Goal: Information Seeking & Learning: Learn about a topic

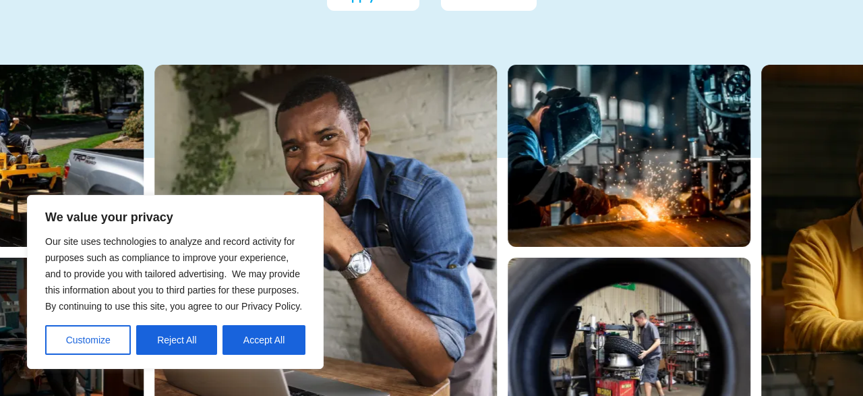
scroll to position [421, 0]
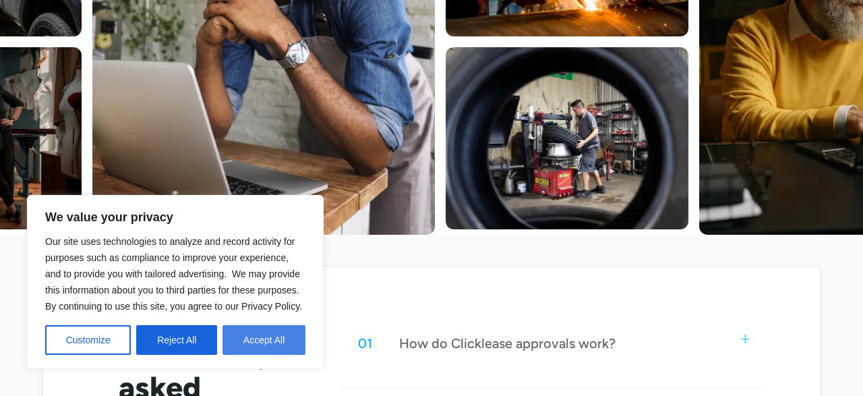
click at [256, 342] on button "Accept All" at bounding box center [264, 340] width 83 height 30
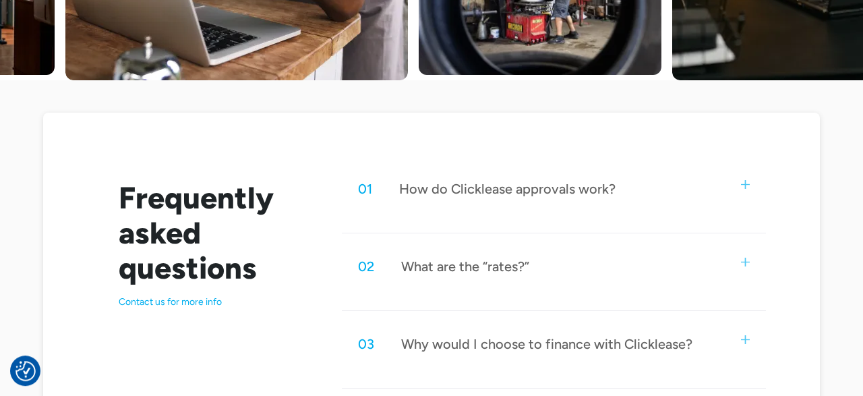
scroll to position [631, 0]
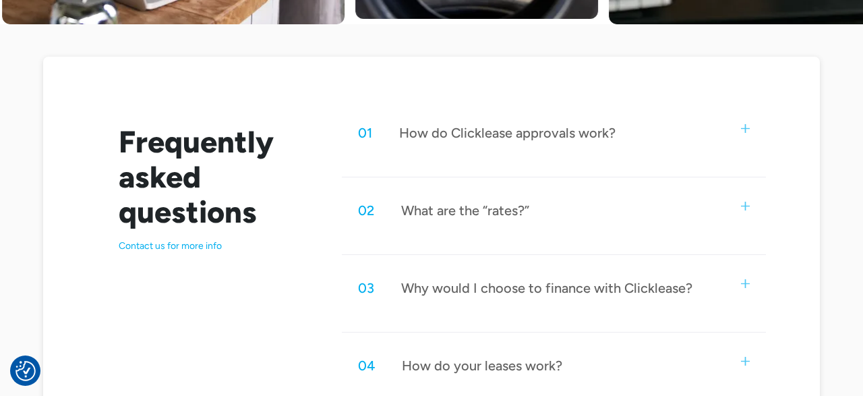
click at [743, 125] on img at bounding box center [745, 128] width 9 height 9
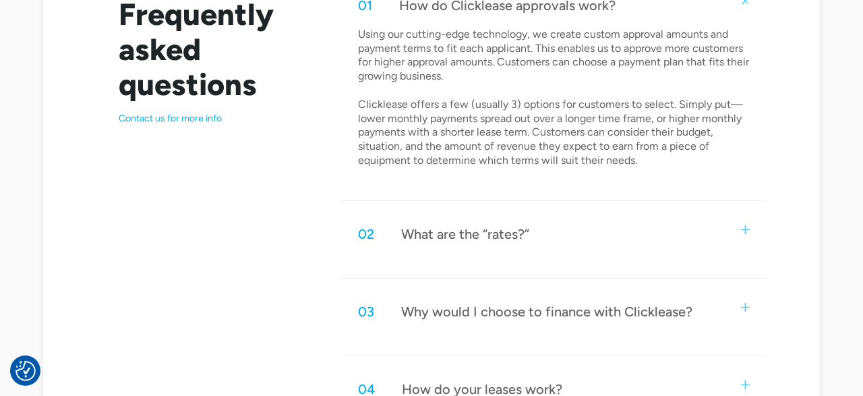
scroll to position [842, 0]
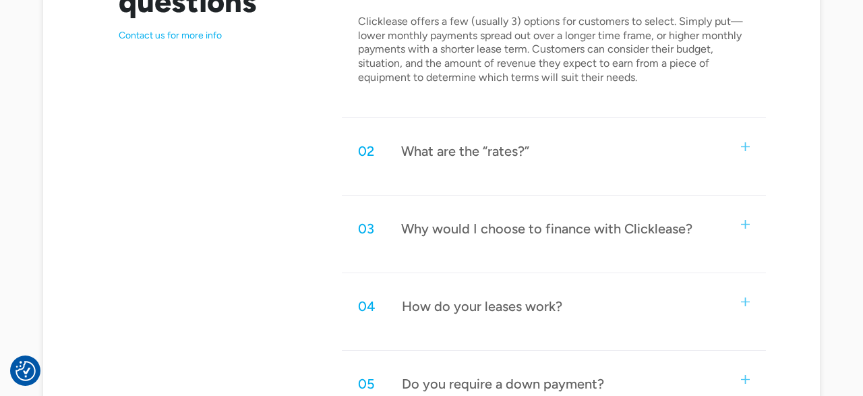
click at [748, 144] on img at bounding box center [745, 146] width 9 height 9
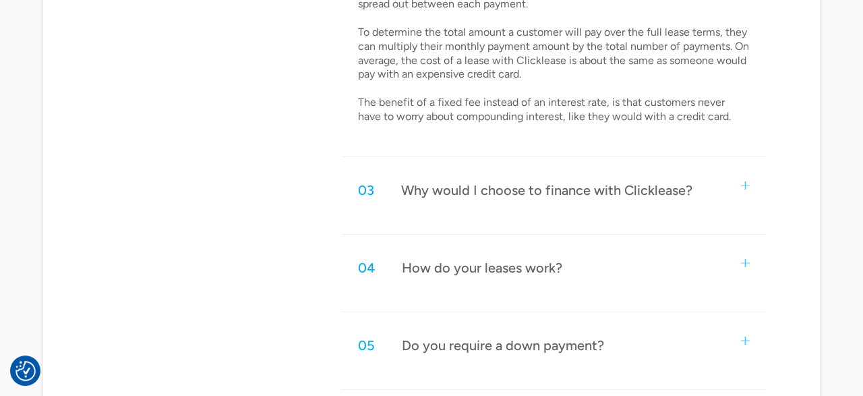
scroll to position [1052, 0]
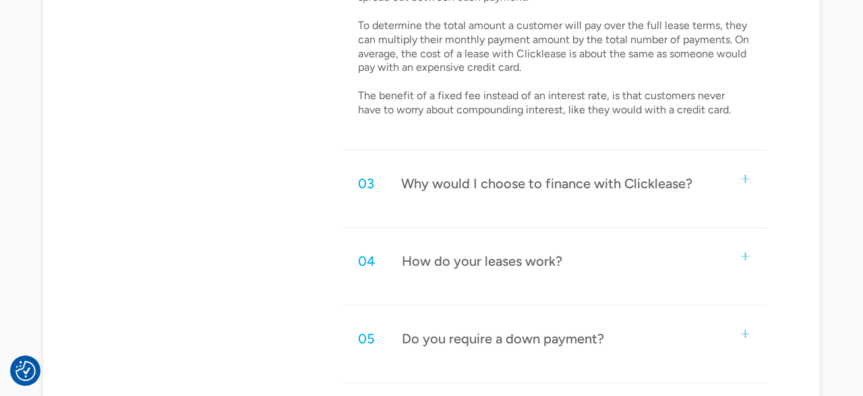
click at [738, 176] on div "03 Why would I choose to finance with Clicklease?" at bounding box center [554, 183] width 424 height 45
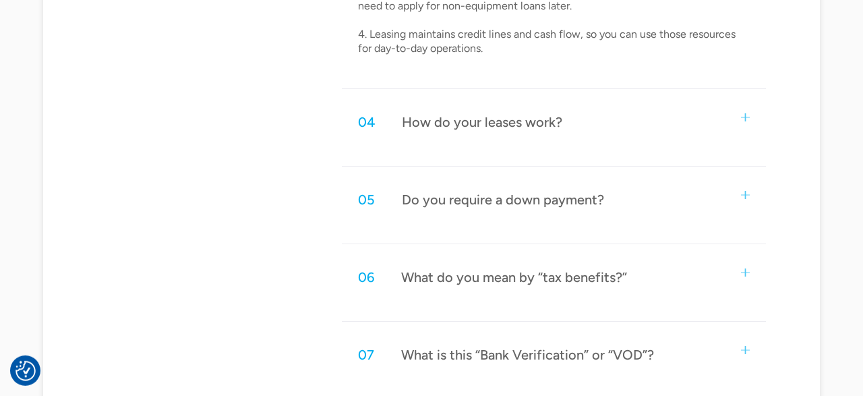
scroll to position [1473, 0]
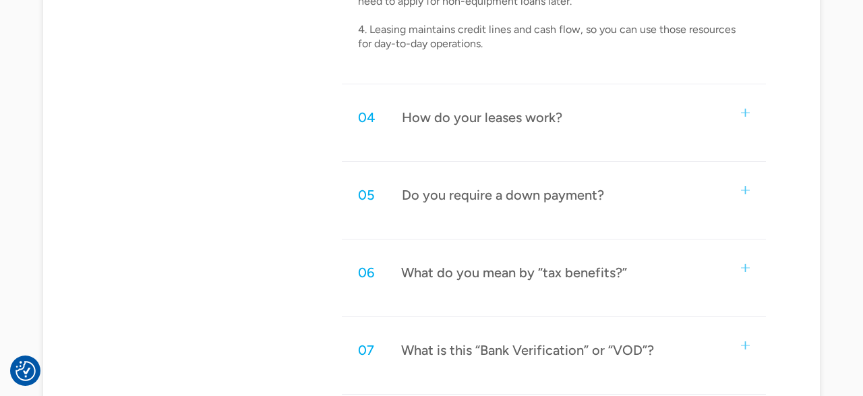
click at [741, 110] on div "04 How do your leases work?" at bounding box center [554, 117] width 424 height 45
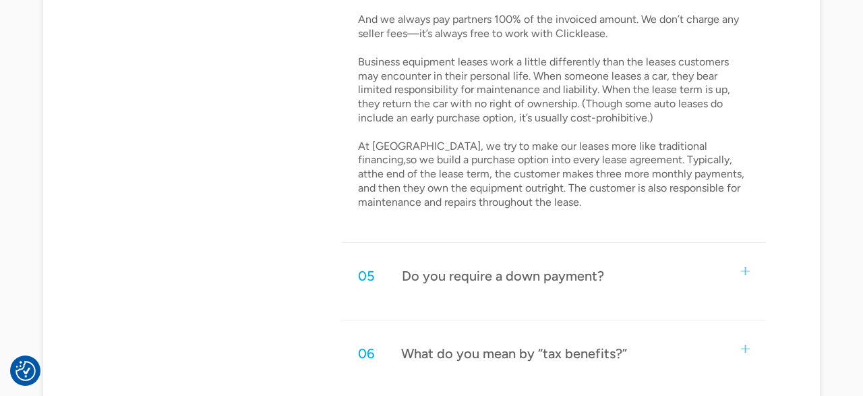
scroll to position [1753, 0]
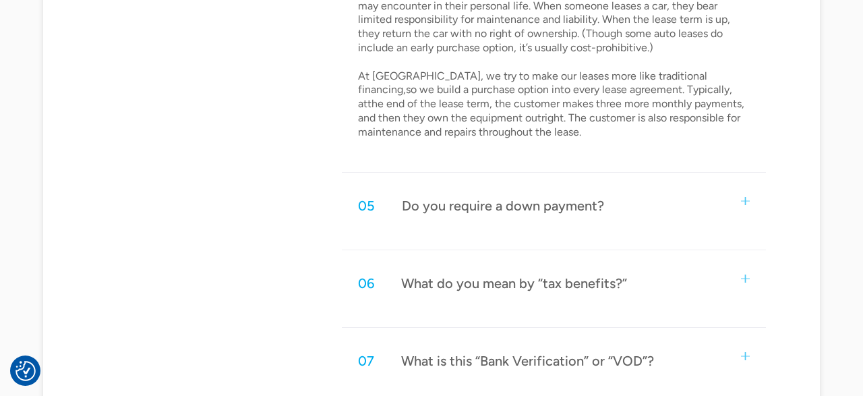
click at [747, 194] on div "05 Do you require a down payment?" at bounding box center [554, 205] width 424 height 45
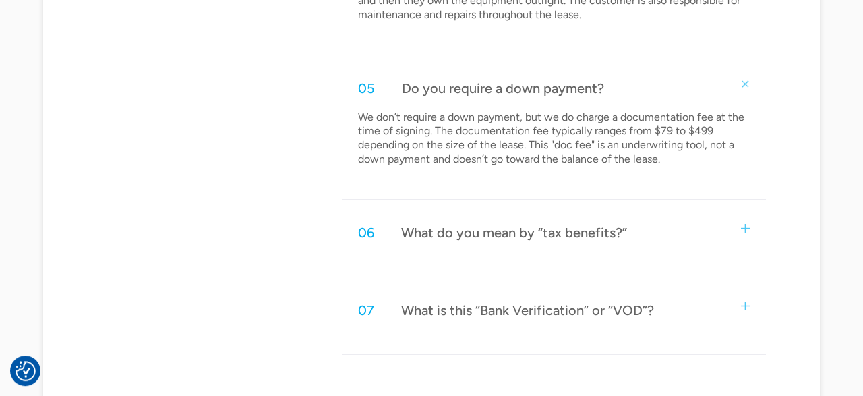
scroll to position [1894, 0]
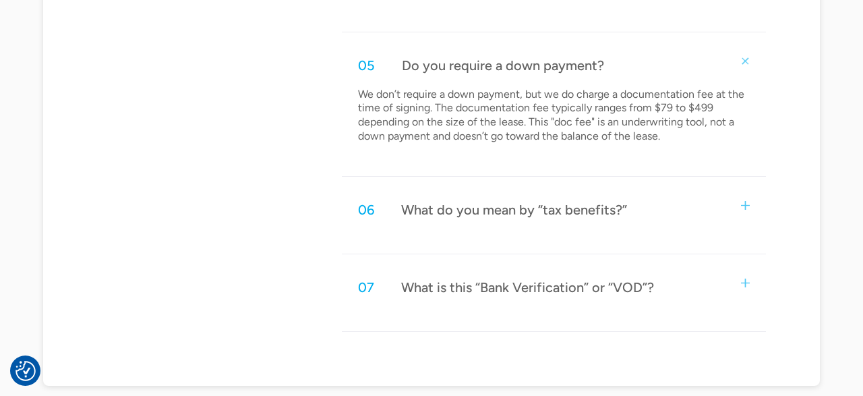
click at [745, 202] on img at bounding box center [745, 205] width 9 height 9
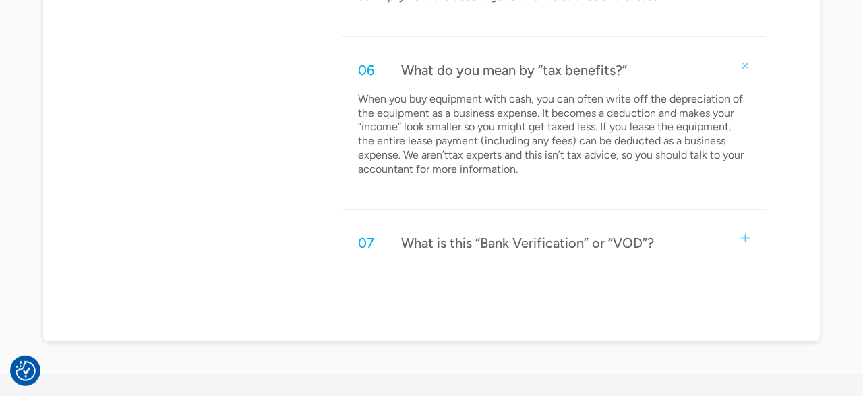
scroll to position [2034, 0]
click at [746, 233] on img at bounding box center [745, 237] width 9 height 9
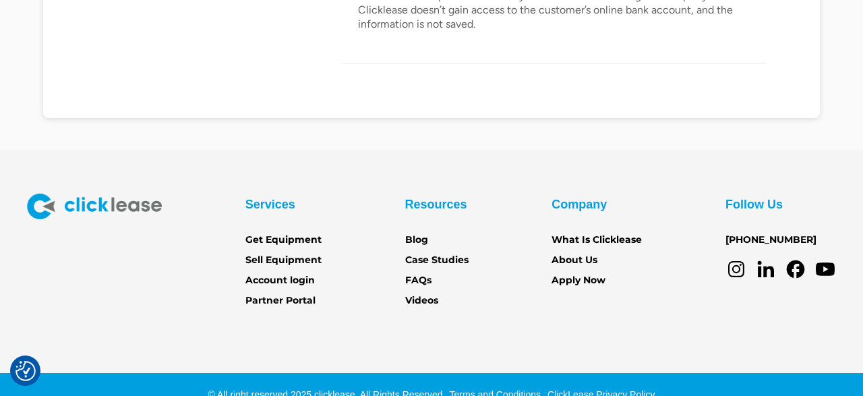
scroll to position [2439, 0]
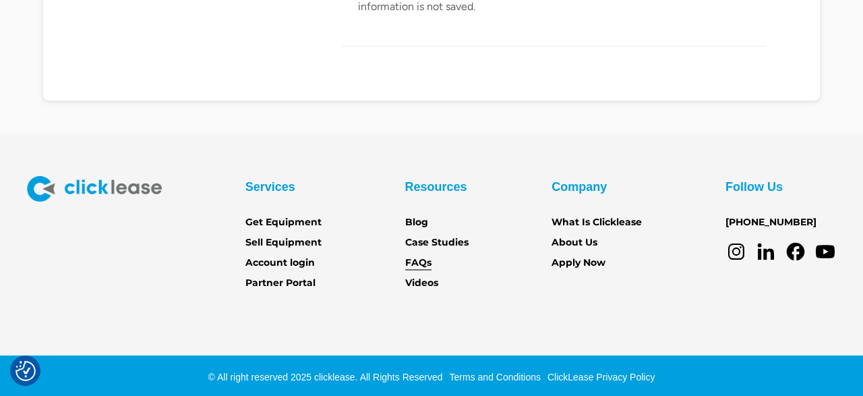
click at [419, 261] on link "FAQs" at bounding box center [418, 263] width 26 height 15
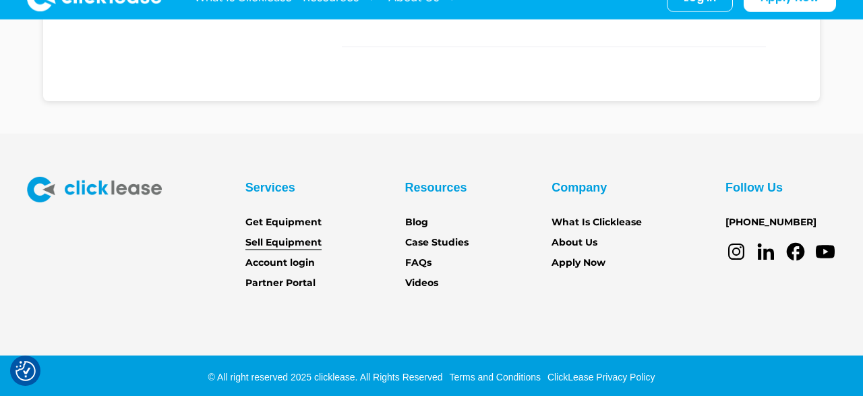
scroll to position [736, 0]
